Goal: Transaction & Acquisition: Purchase product/service

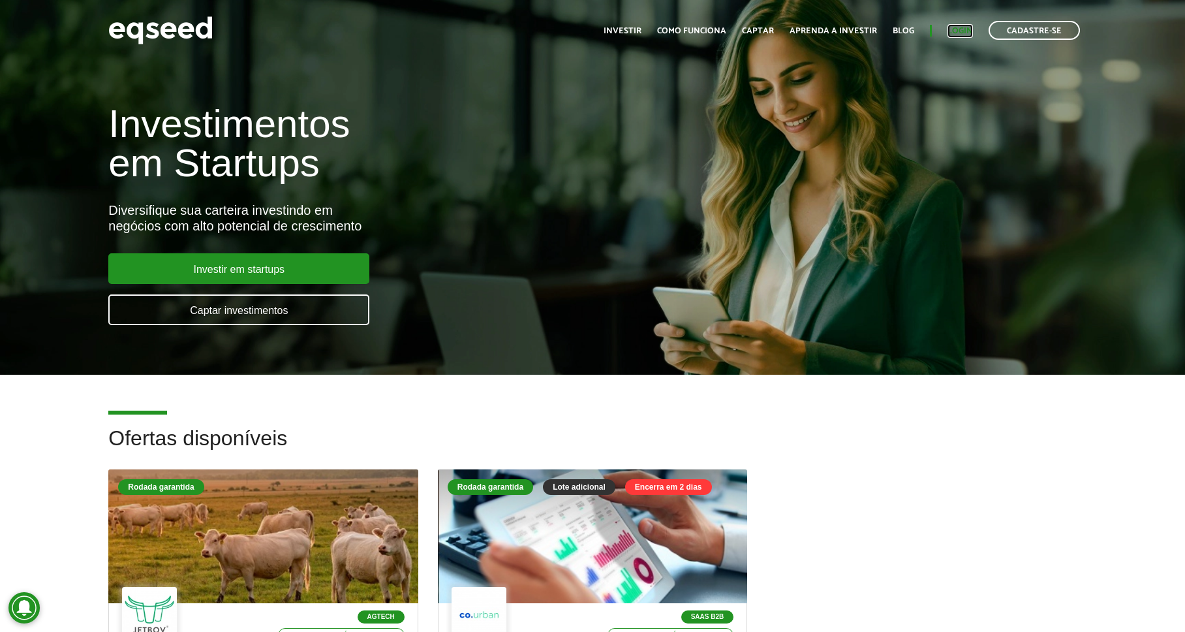
click at [957, 31] on link "Login" at bounding box center [960, 31] width 25 height 8
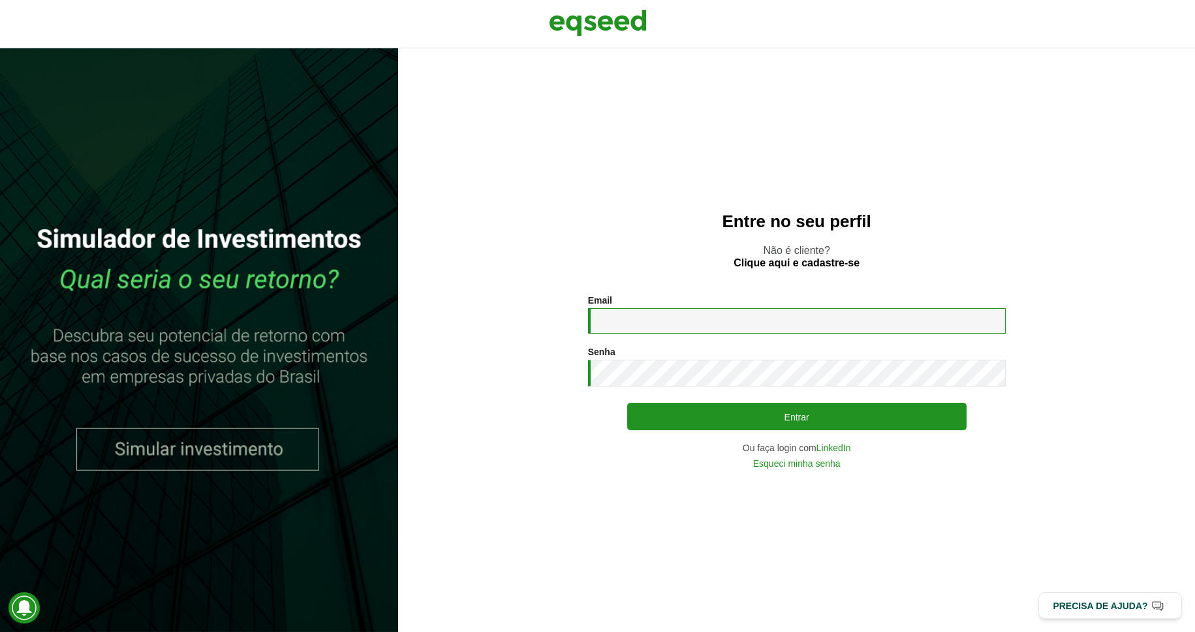
type input "**********"
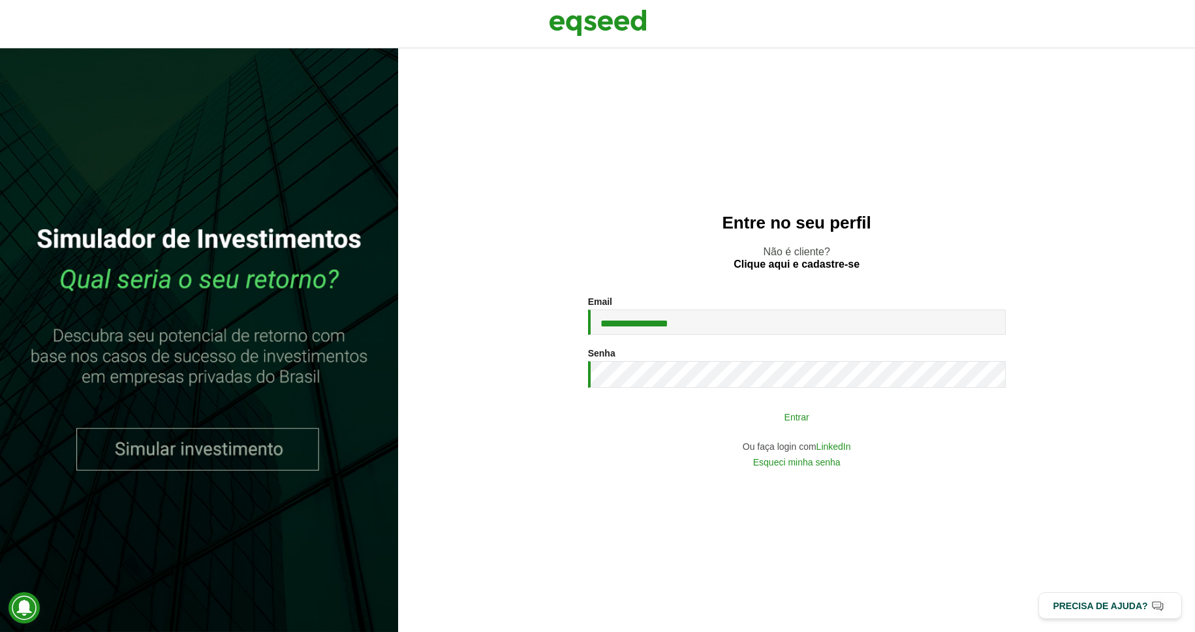
click at [775, 407] on button "Entrar" at bounding box center [796, 416] width 339 height 25
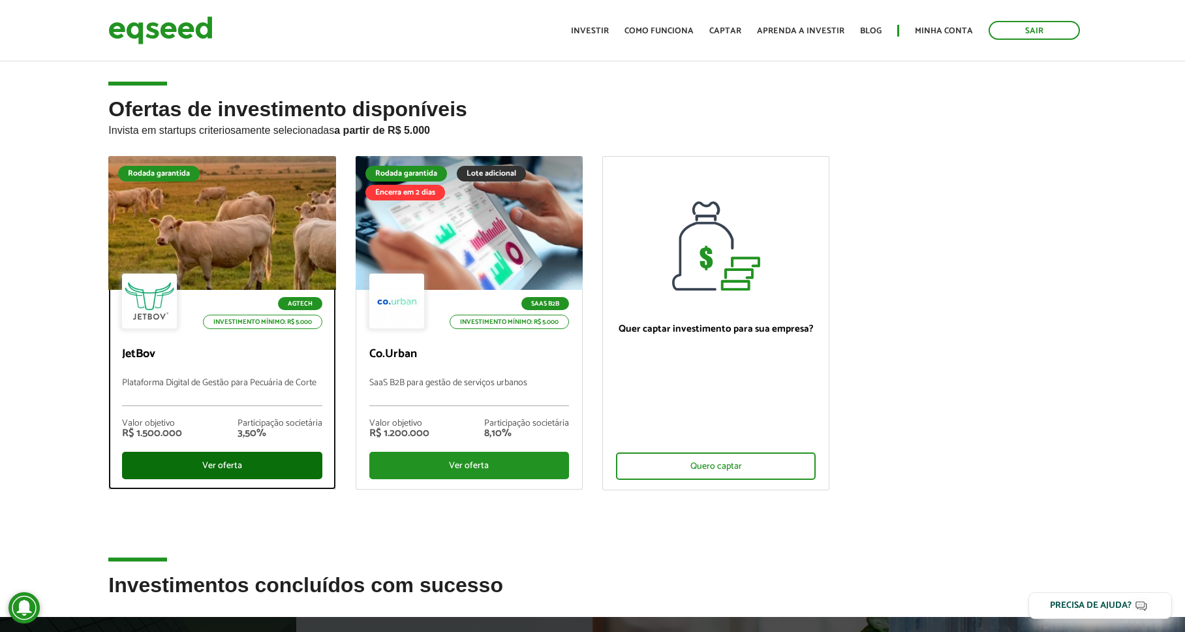
click at [218, 456] on div "Ver oferta" at bounding box center [222, 465] width 200 height 27
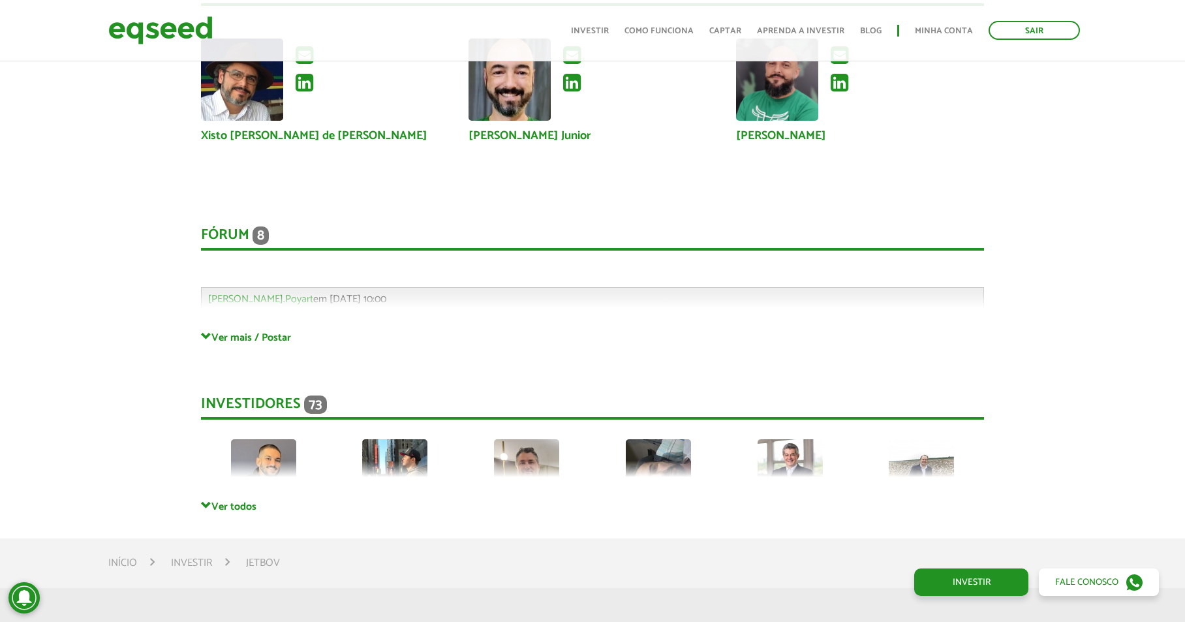
scroll to position [3466, 0]
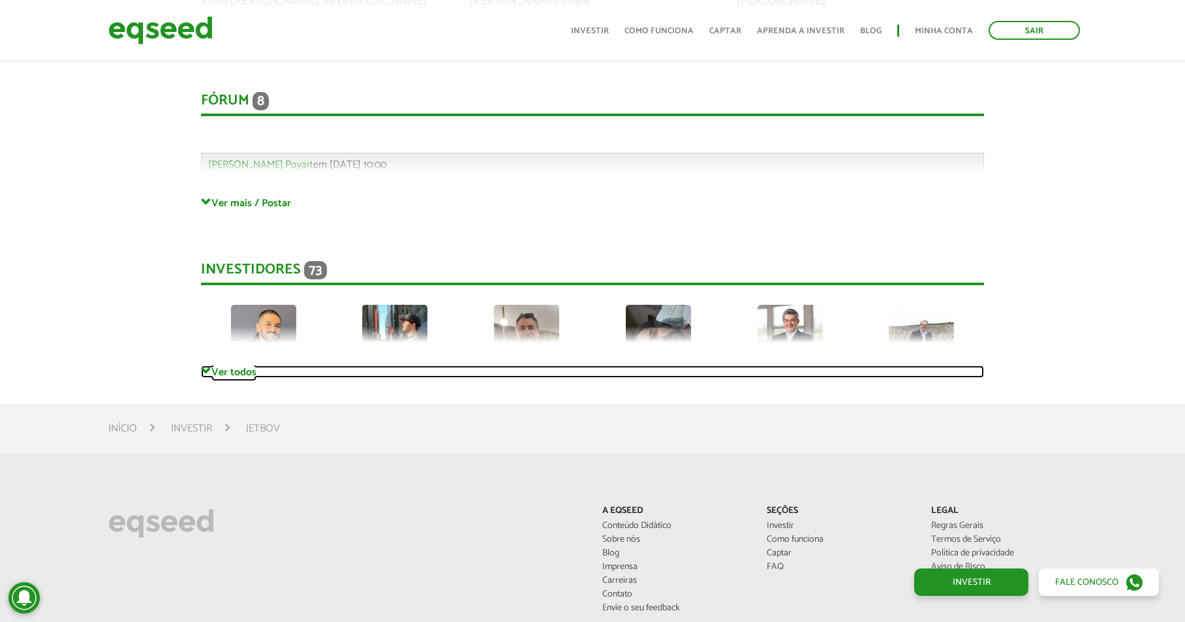
click at [243, 369] on link "Ver todos" at bounding box center [593, 372] width 784 height 12
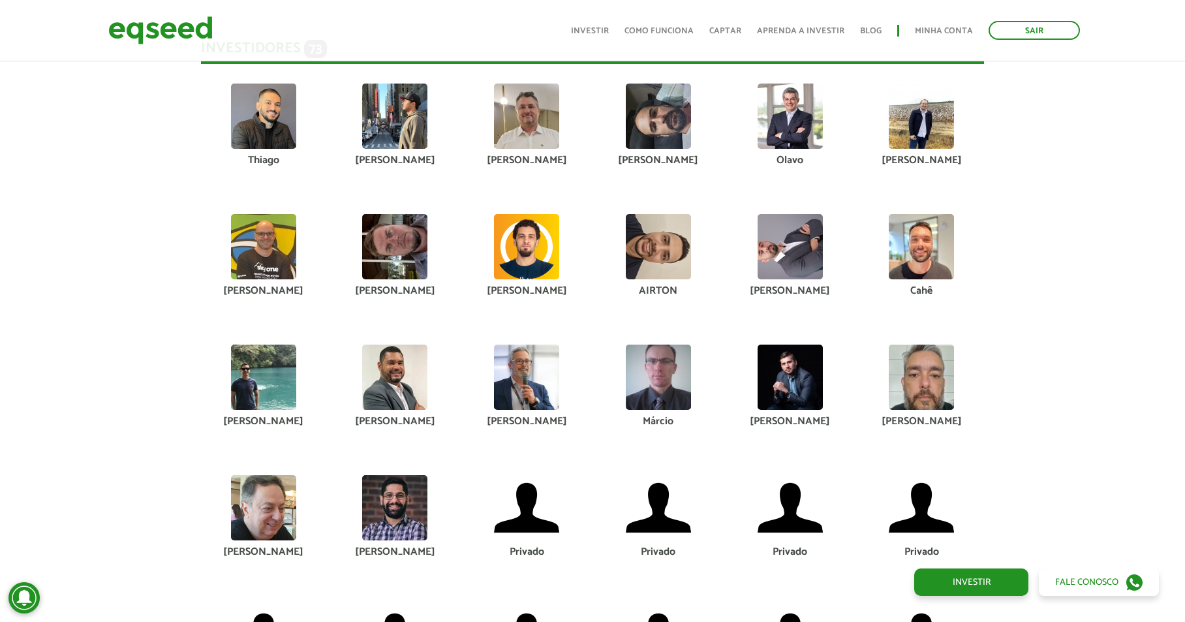
scroll to position [3696, 0]
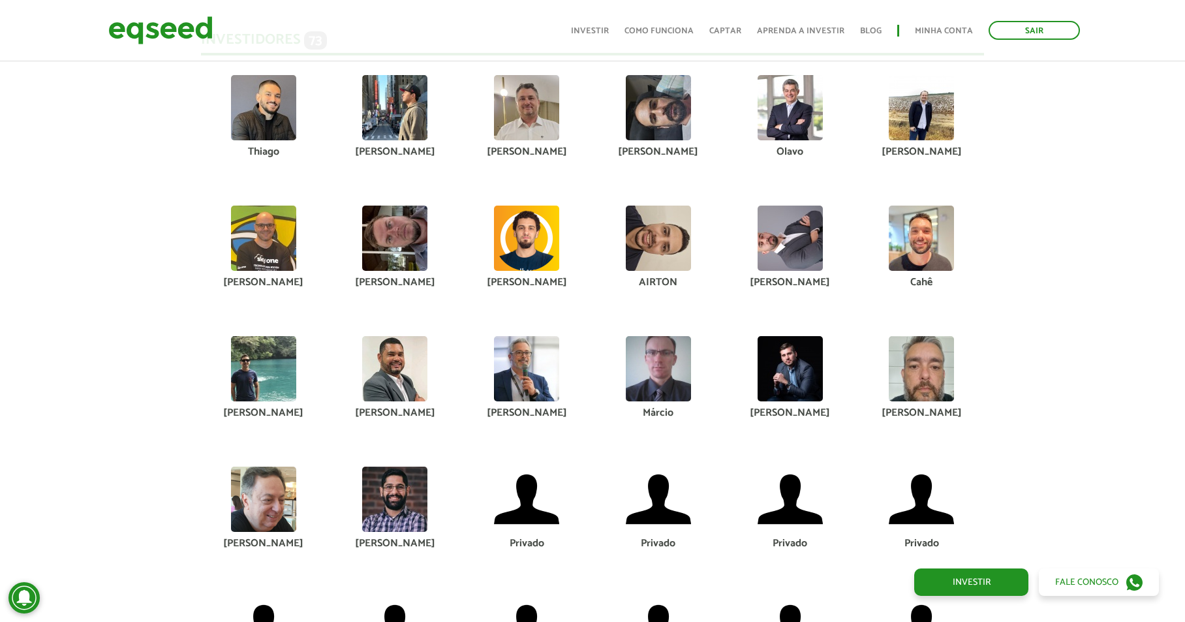
click at [792, 261] on img at bounding box center [790, 238] width 65 height 65
click at [789, 283] on div "[PERSON_NAME]" at bounding box center [790, 282] width 112 height 10
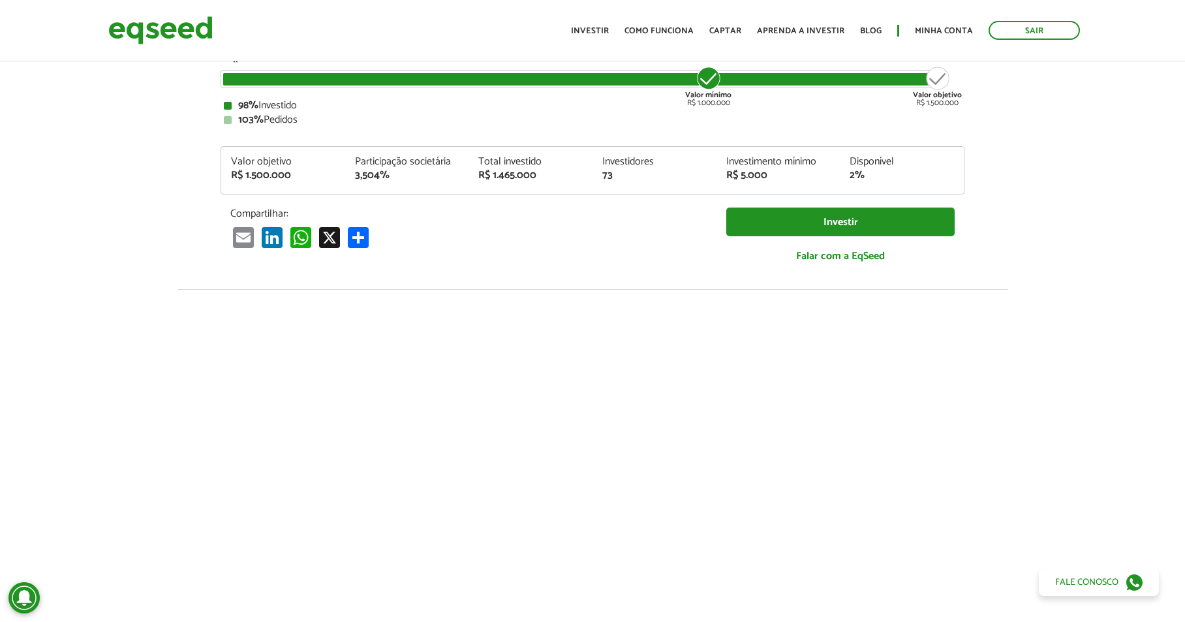
scroll to position [0, 0]
